Goal: Use online tool/utility: Utilize a website feature to perform a specific function

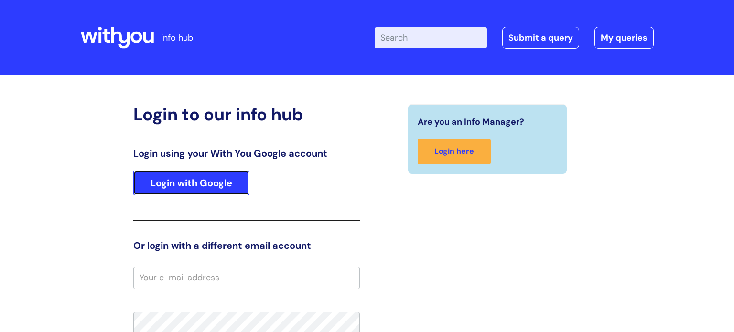
click at [215, 183] on link "Login with Google" at bounding box center [191, 183] width 116 height 25
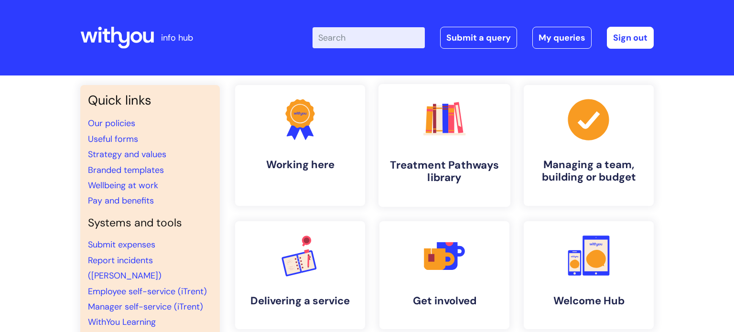
click at [426, 174] on h4 "Treatment Pathways library" at bounding box center [444, 172] width 117 height 26
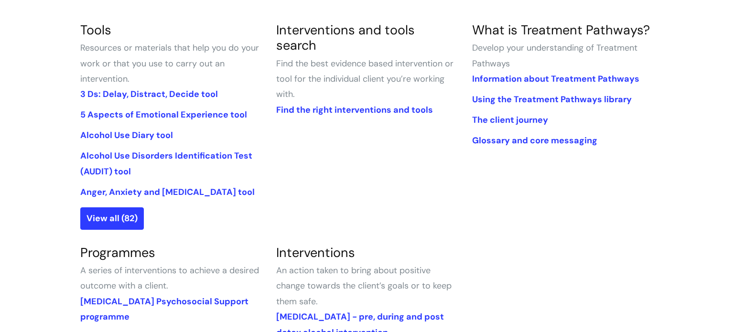
scroll to position [227, 0]
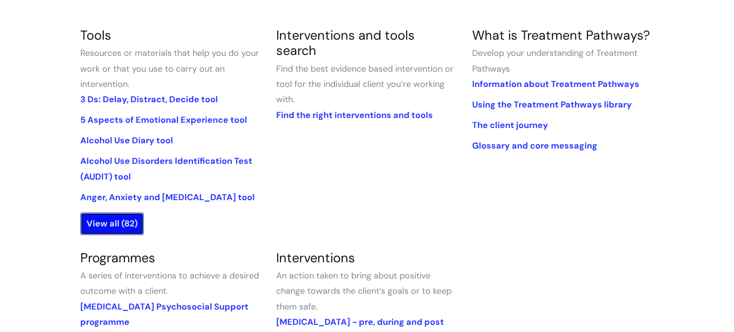
click at [120, 224] on link "View all (82)" at bounding box center [112, 224] width 64 height 22
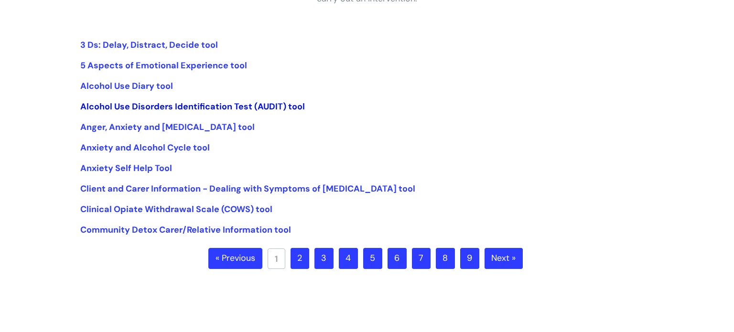
scroll to position [220, 0]
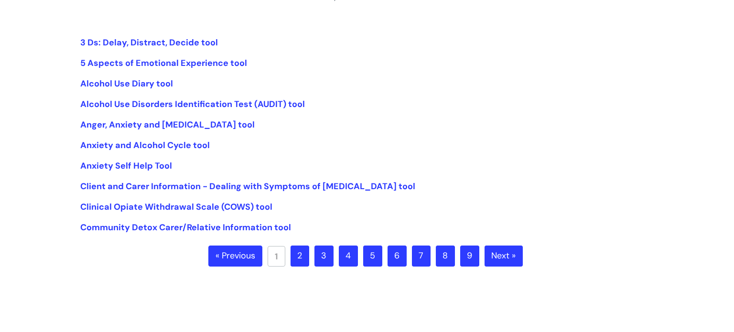
click at [512, 257] on link "Next »" at bounding box center [504, 256] width 38 height 21
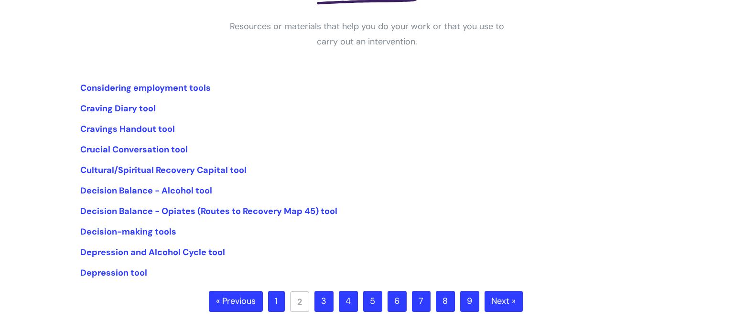
scroll to position [189, 0]
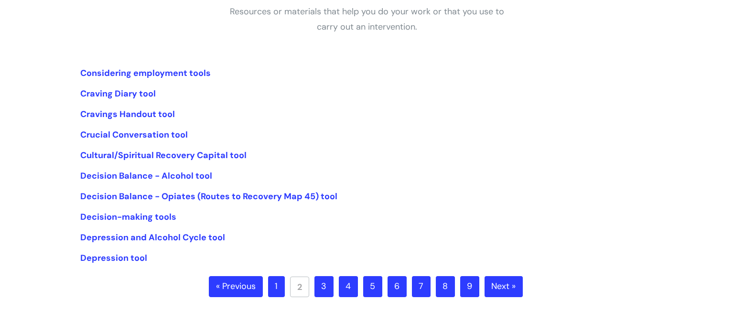
click at [513, 286] on link "Next »" at bounding box center [504, 286] width 38 height 21
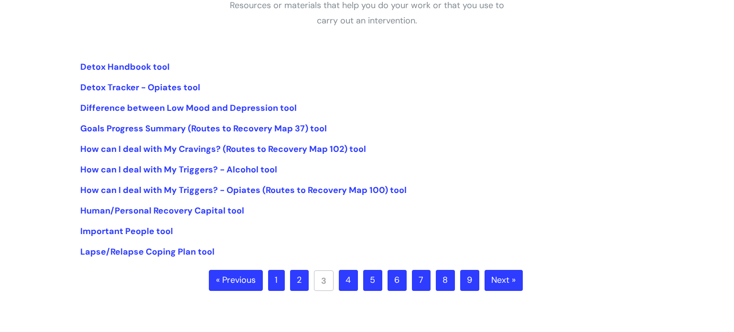
scroll to position [201, 0]
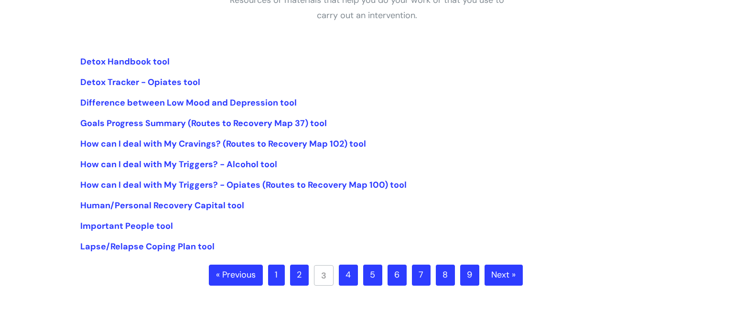
click at [510, 276] on link "Next »" at bounding box center [504, 275] width 38 height 21
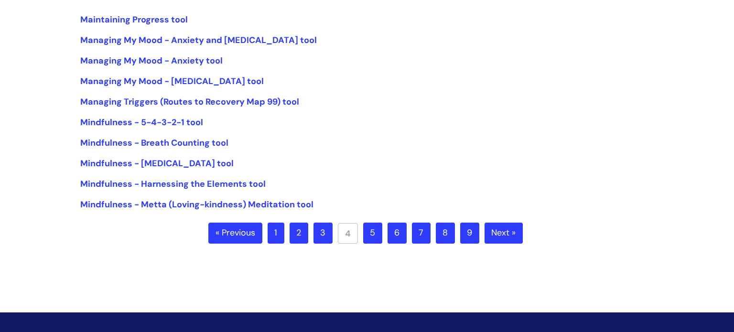
scroll to position [231, 0]
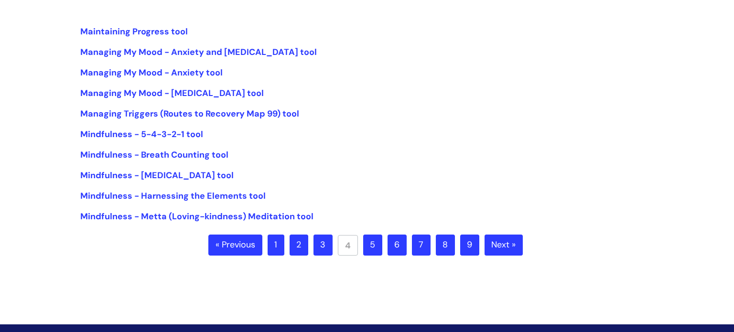
click at [506, 247] on link "Next »" at bounding box center [504, 245] width 38 height 21
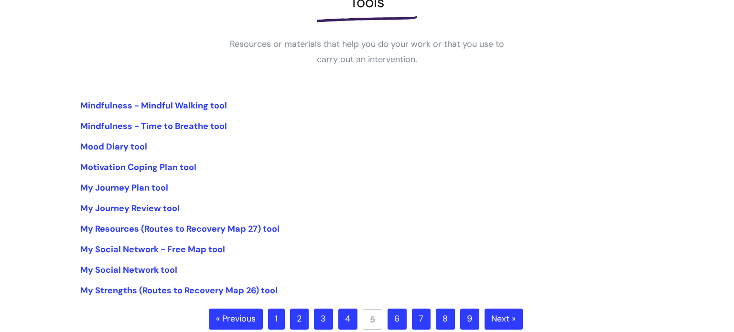
scroll to position [172, 0]
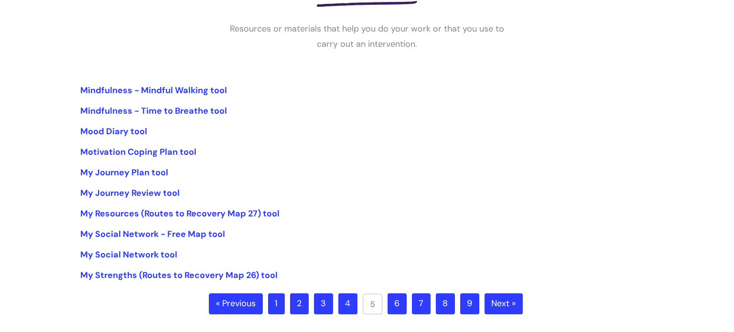
click at [502, 304] on link "Next »" at bounding box center [504, 304] width 38 height 21
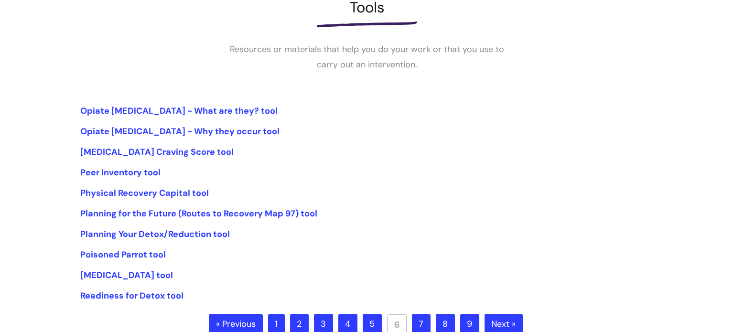
scroll to position [160, 0]
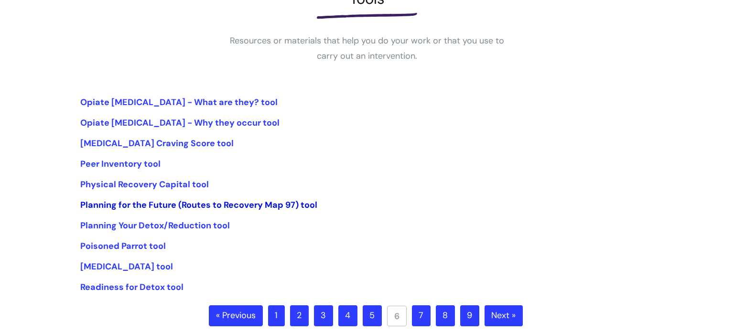
click at [148, 201] on link "Planning for the Future (Routes to Recovery Map 97) tool" at bounding box center [198, 204] width 237 height 11
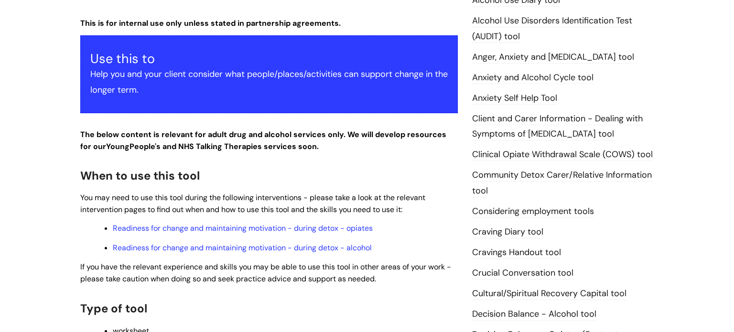
scroll to position [476, 0]
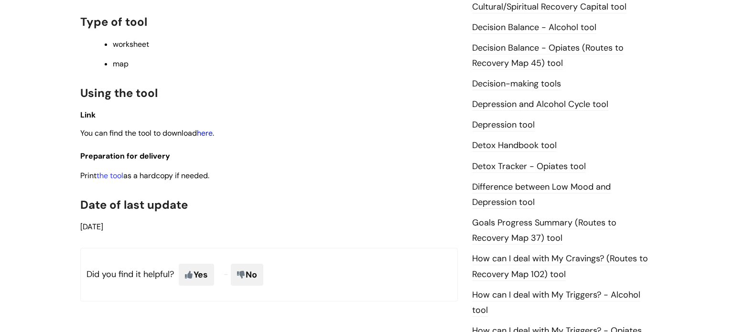
click at [208, 138] on link "here" at bounding box center [205, 133] width 16 height 10
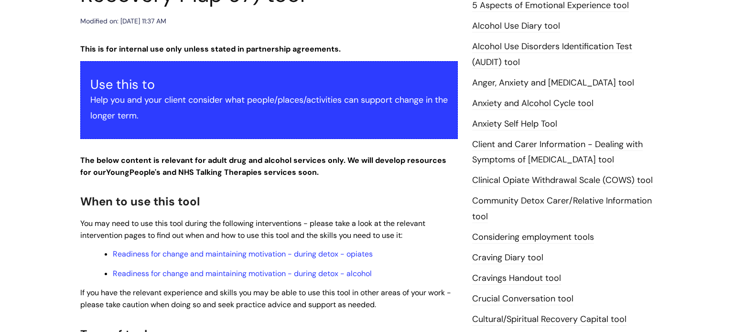
scroll to position [122, 0]
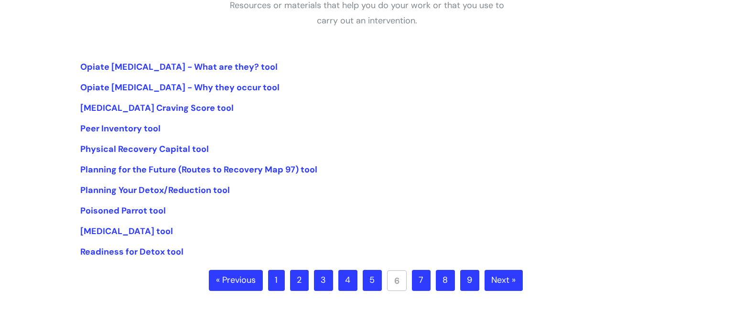
scroll to position [217, 0]
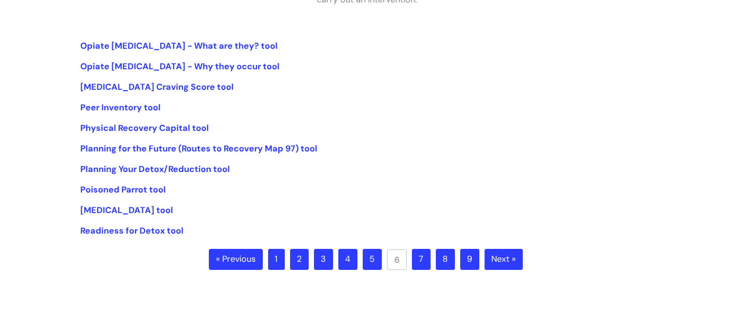
click at [501, 256] on link "Next »" at bounding box center [504, 259] width 38 height 21
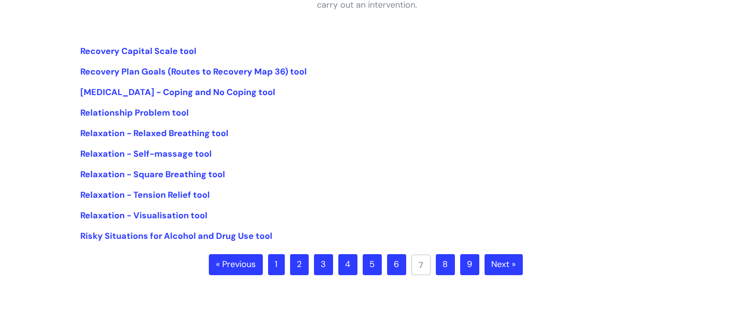
scroll to position [213, 0]
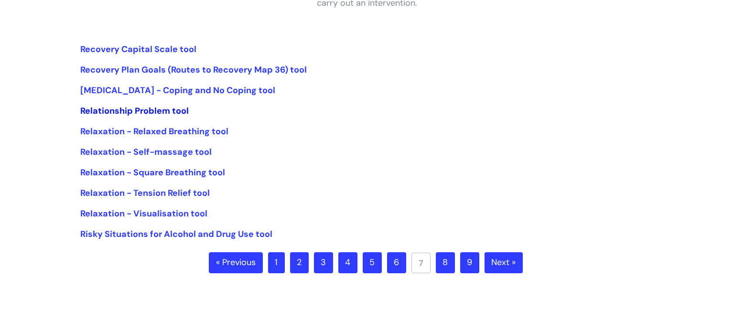
click at [153, 110] on link "Relationship Problem tool" at bounding box center [134, 110] width 109 height 11
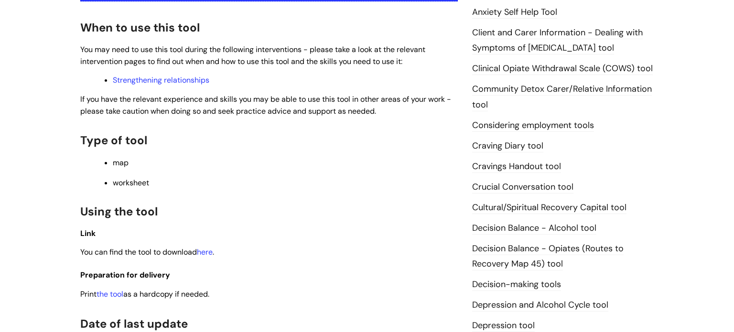
scroll to position [309, 0]
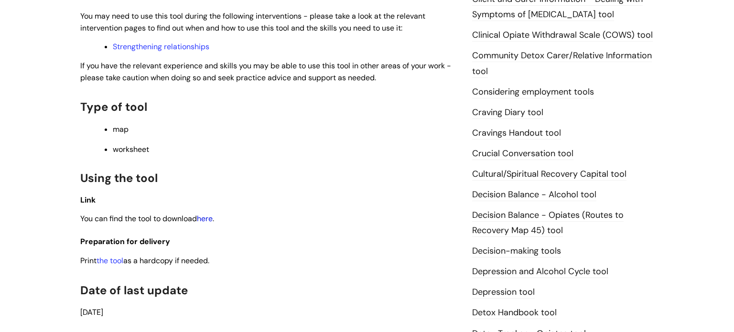
click at [207, 221] on link "here" at bounding box center [205, 219] width 16 height 10
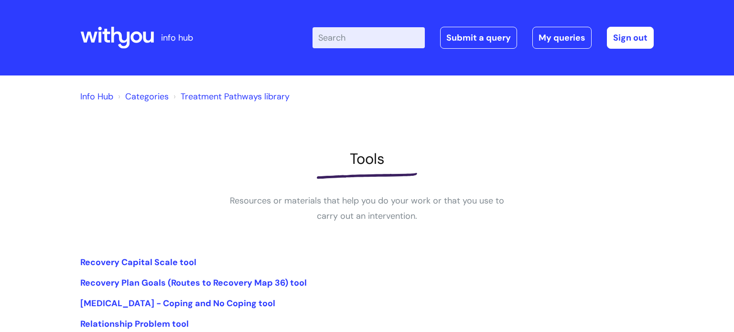
scroll to position [211, 0]
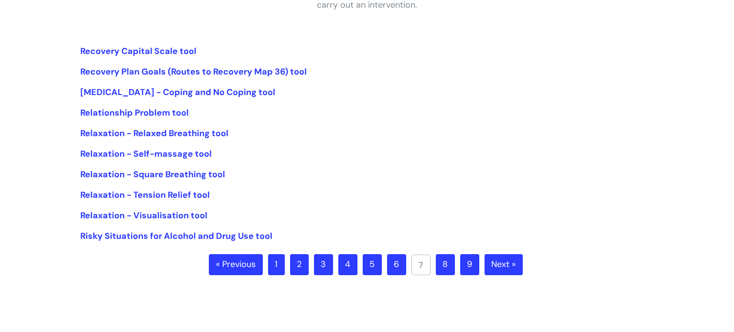
click at [509, 264] on link "Next »" at bounding box center [504, 264] width 38 height 21
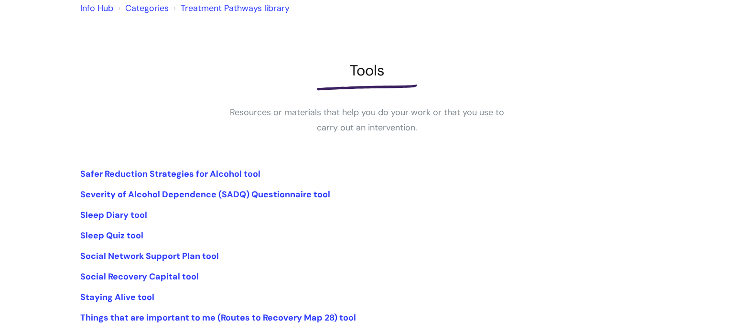
scroll to position [157, 0]
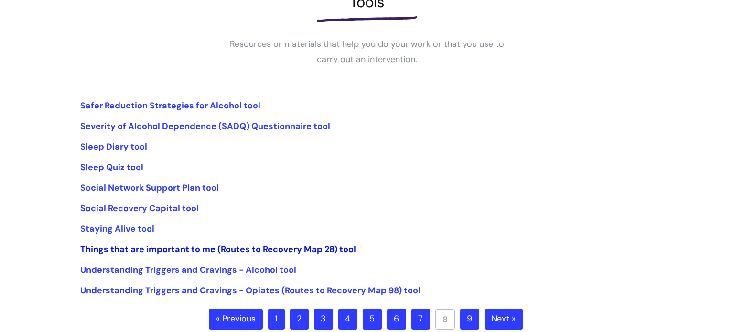
click at [303, 248] on link "Things that are important to me (Routes to Recovery Map 28) tool" at bounding box center [218, 249] width 276 height 11
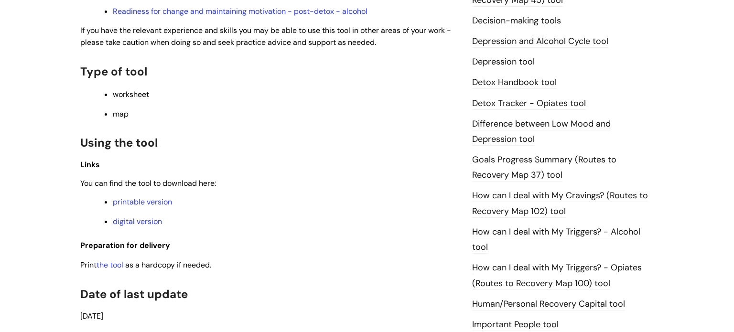
scroll to position [579, 0]
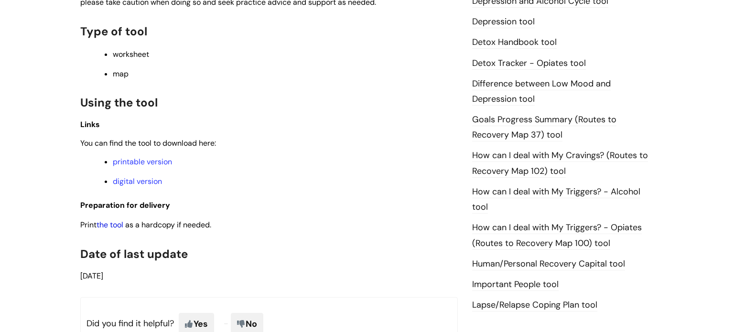
click at [109, 229] on link "the tool" at bounding box center [110, 225] width 27 height 10
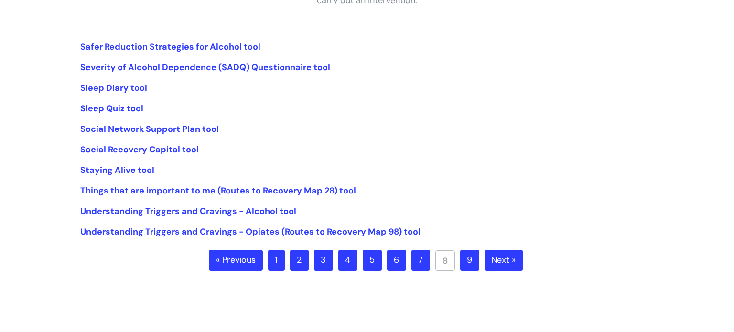
scroll to position [230, 0]
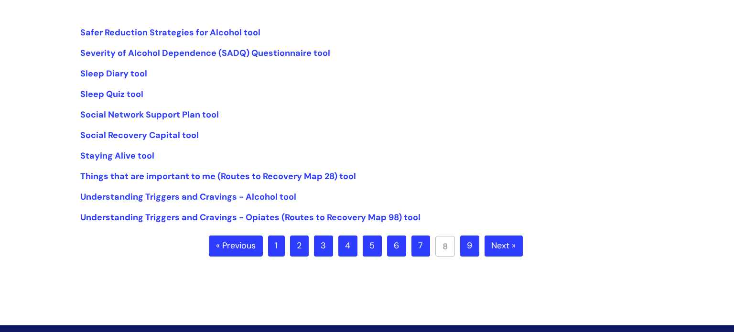
click at [512, 248] on link "Next »" at bounding box center [504, 246] width 38 height 21
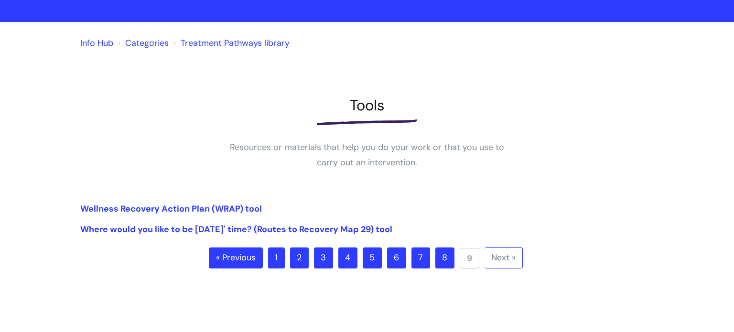
scroll to position [54, 0]
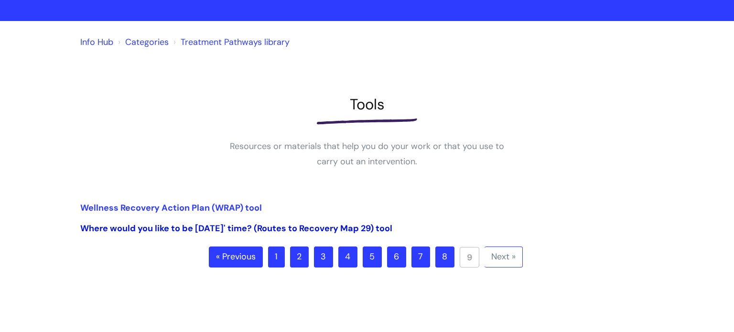
click at [315, 229] on link "Where would you like to be [DATE]' time? (Routes to Recovery Map 29) tool" at bounding box center [236, 228] width 312 height 11
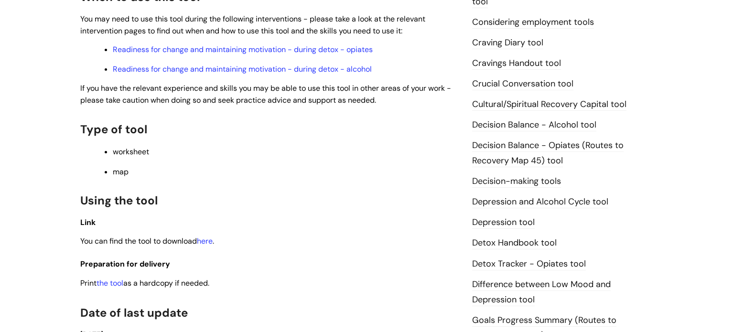
scroll to position [382, 0]
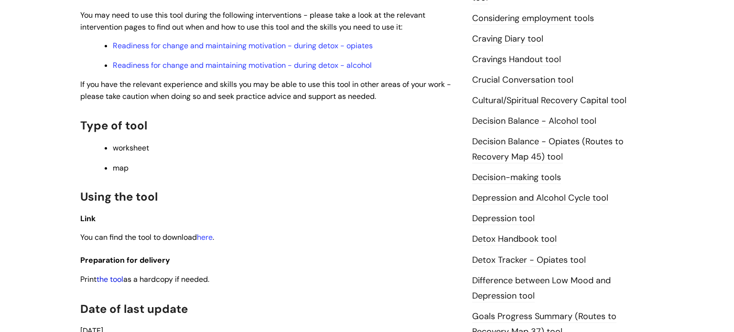
click at [108, 283] on link "the tool" at bounding box center [110, 279] width 27 height 10
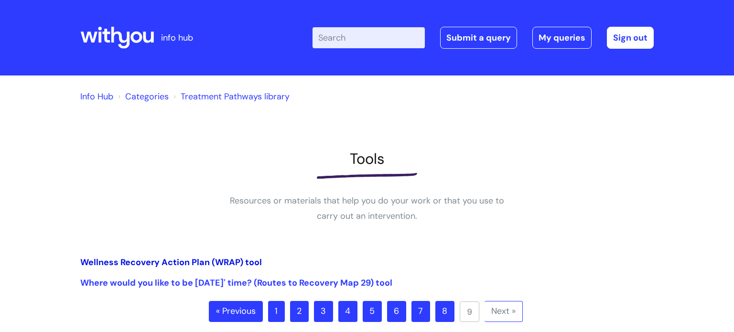
scroll to position [54, 0]
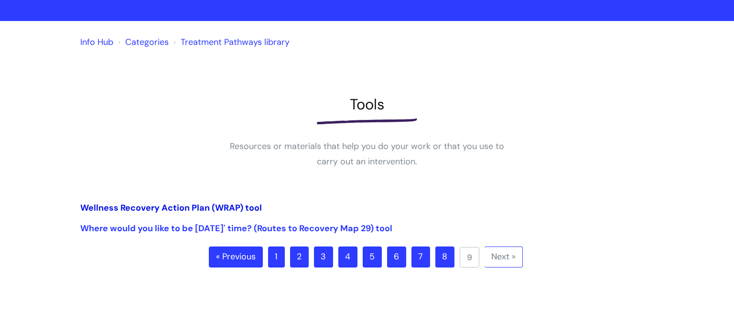
click at [162, 207] on link "Wellness Recovery Action Plan (WRAP) tool" at bounding box center [171, 207] width 182 height 11
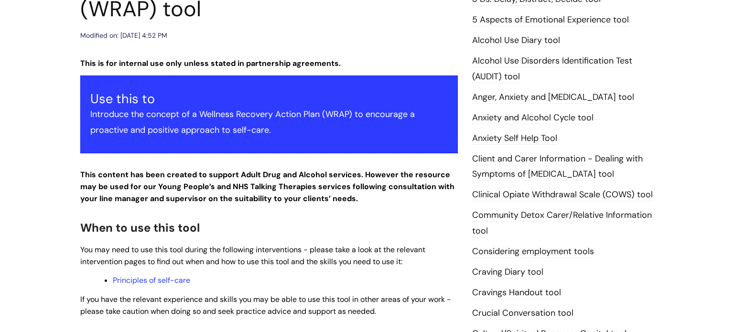
scroll to position [500, 0]
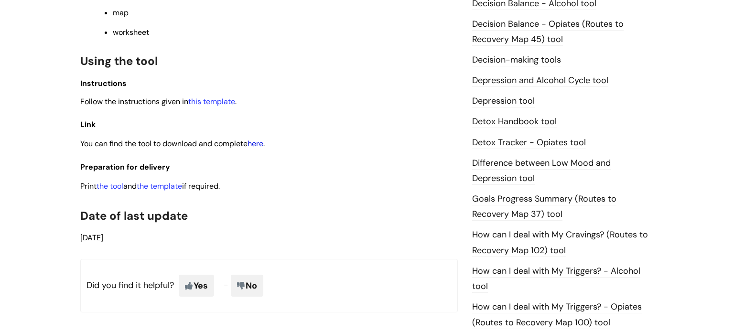
click at [259, 149] on link "here" at bounding box center [256, 144] width 16 height 10
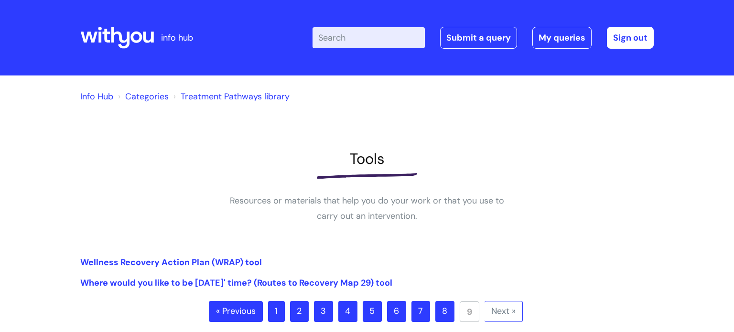
scroll to position [54, 0]
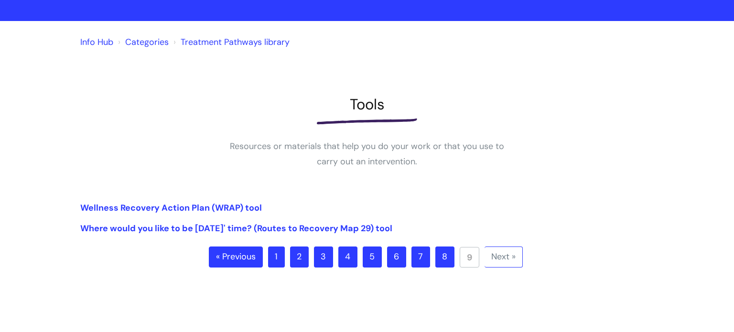
click at [254, 258] on link "« Previous" at bounding box center [236, 257] width 54 height 21
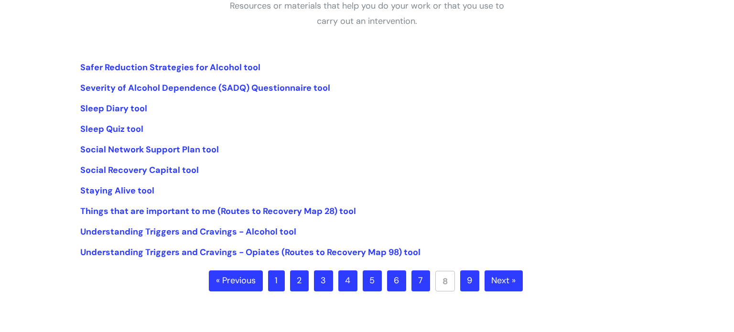
scroll to position [200, 0]
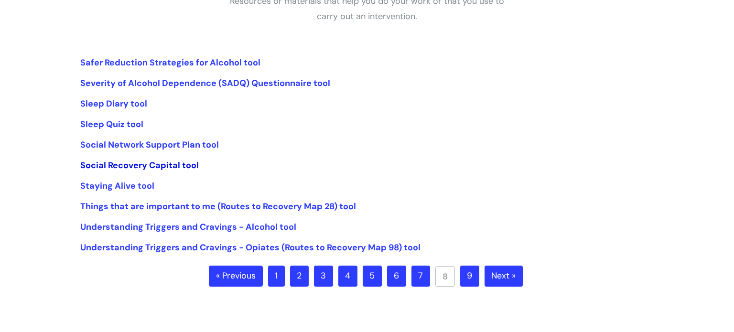
click at [188, 162] on link "Social Recovery Capital tool" at bounding box center [139, 165] width 119 height 11
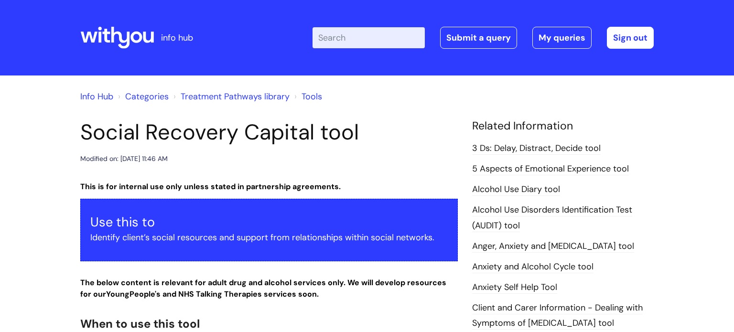
scroll to position [328, 0]
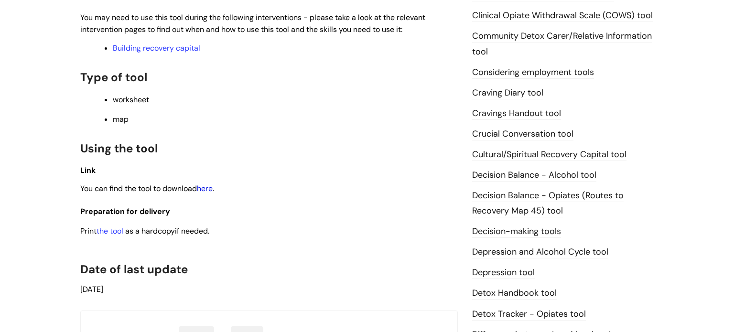
click at [210, 189] on link "here" at bounding box center [205, 189] width 16 height 10
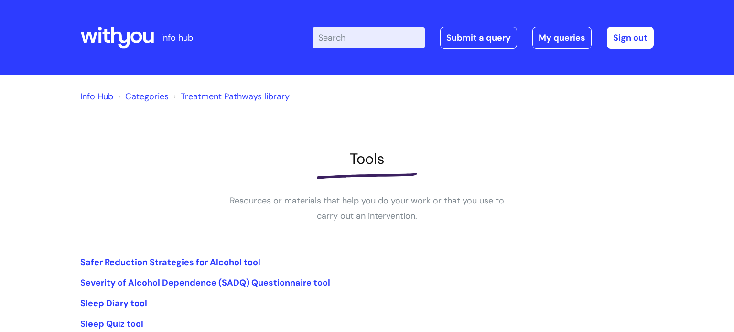
scroll to position [198, 0]
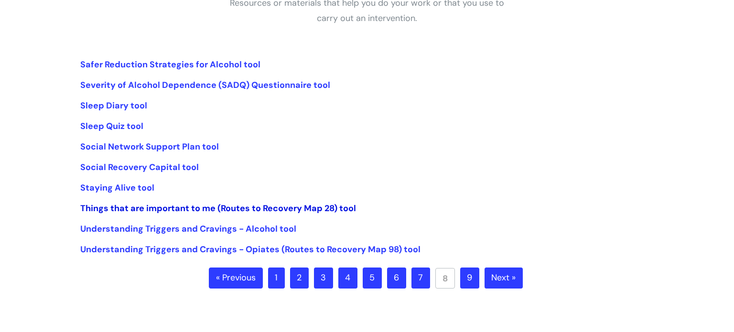
click at [156, 207] on link "Things that are important to me (Routes to Recovery Map 28) tool" at bounding box center [218, 208] width 276 height 11
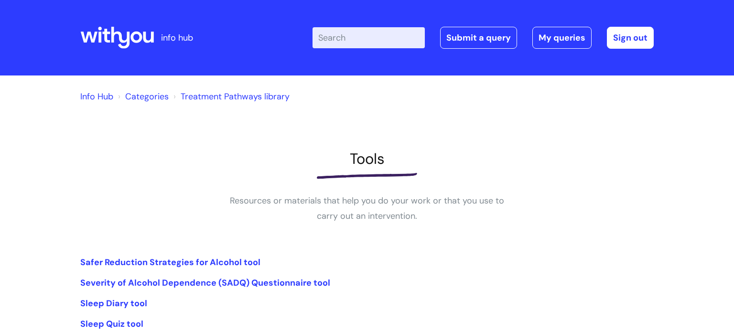
scroll to position [196, 0]
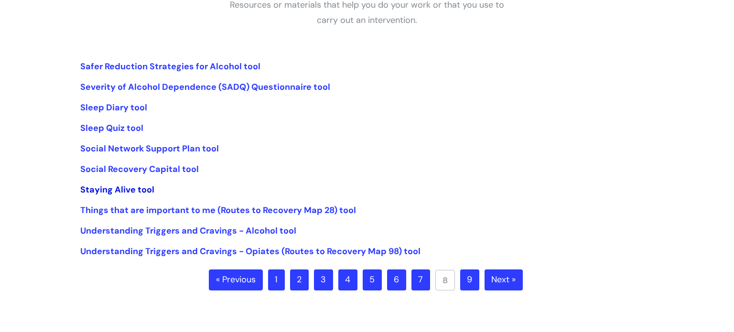
click at [143, 191] on link "Staying Alive tool" at bounding box center [117, 189] width 74 height 11
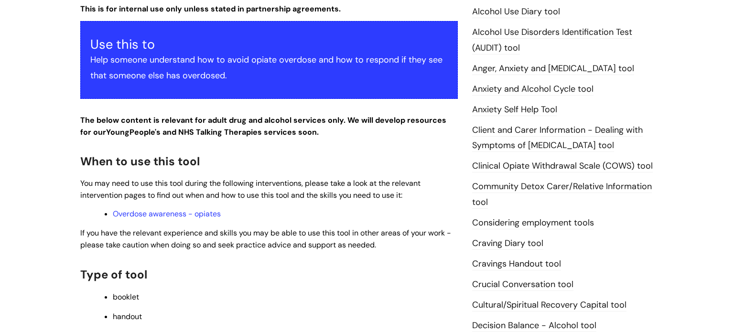
scroll to position [289, 0]
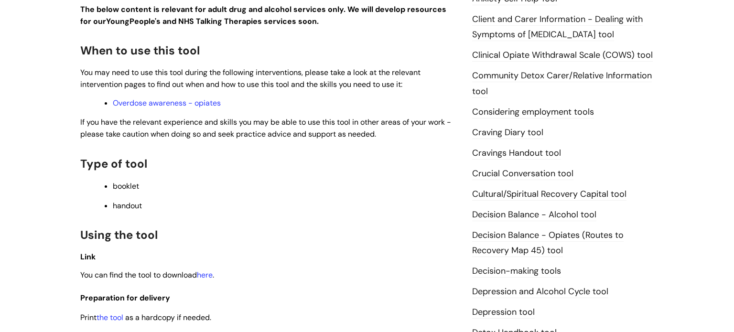
click at [214, 276] on span "You can find the tool to download here ." at bounding box center [147, 275] width 134 height 10
click at [212, 276] on link "here" at bounding box center [205, 275] width 16 height 10
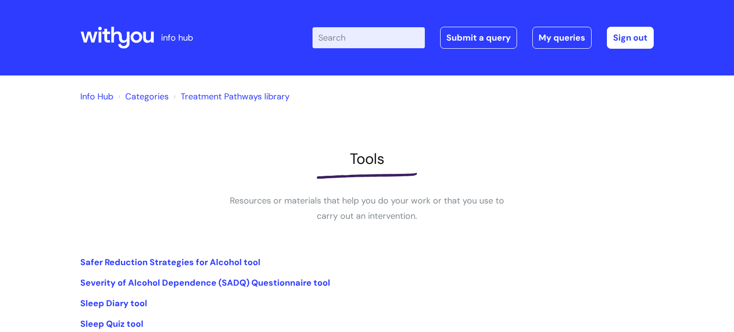
scroll to position [194, 0]
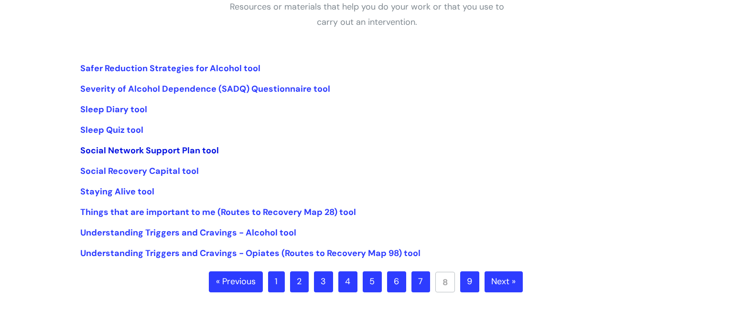
click at [179, 150] on link "Social Network Support Plan tool" at bounding box center [149, 150] width 139 height 11
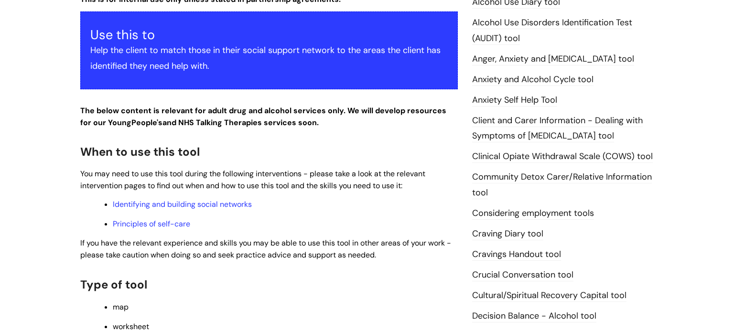
scroll to position [365, 0]
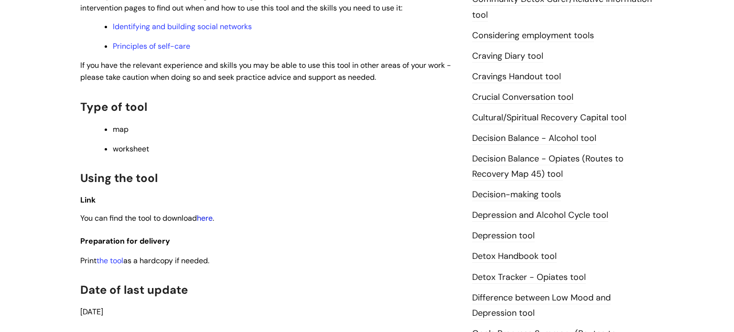
click at [212, 222] on link "here" at bounding box center [205, 218] width 16 height 10
